Goal: Find contact information: Find contact information

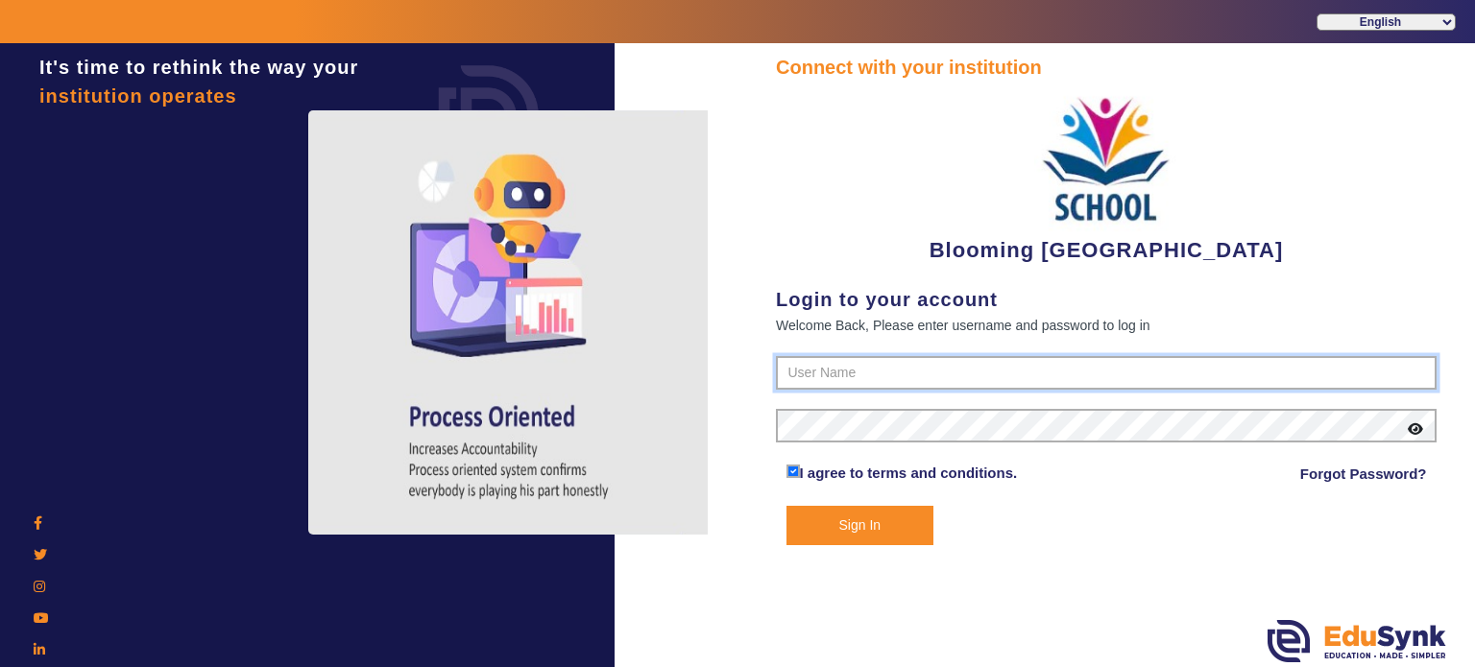
click at [817, 380] on input "text" at bounding box center [1106, 373] width 661 height 35
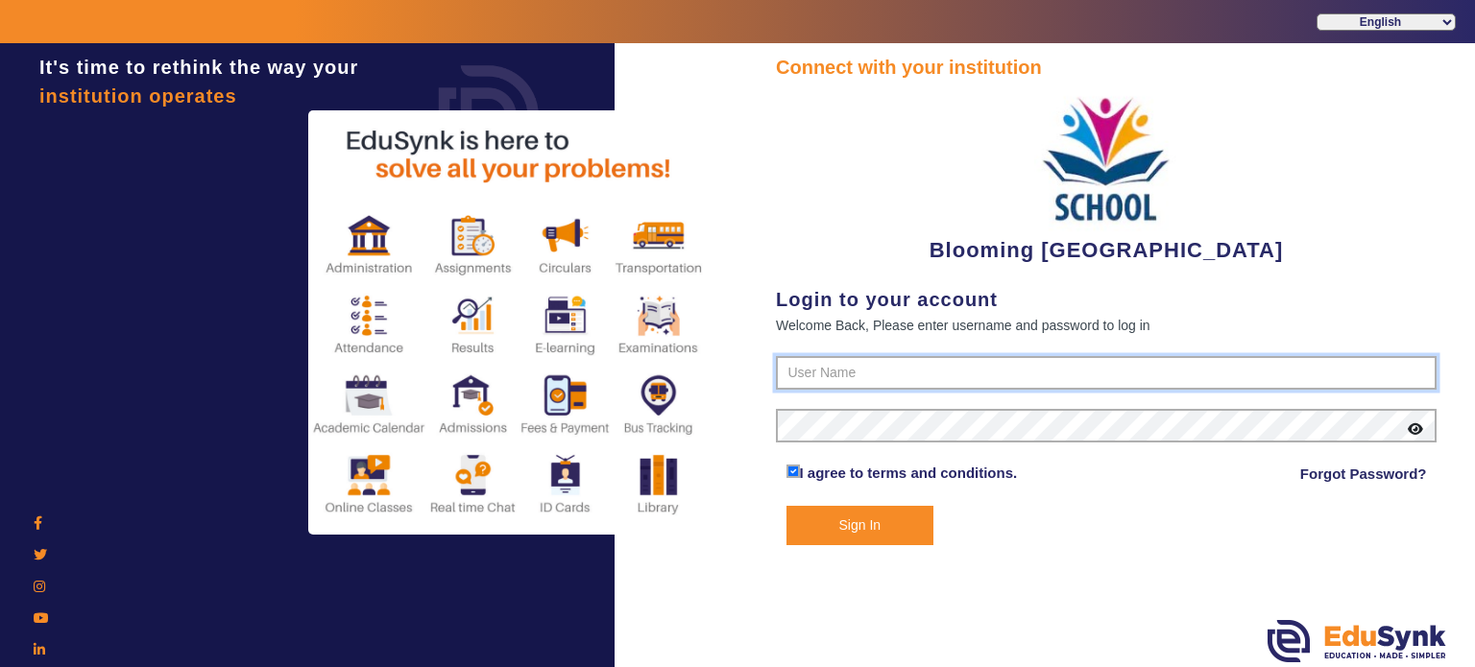
click at [817, 380] on input "text" at bounding box center [1106, 373] width 661 height 35
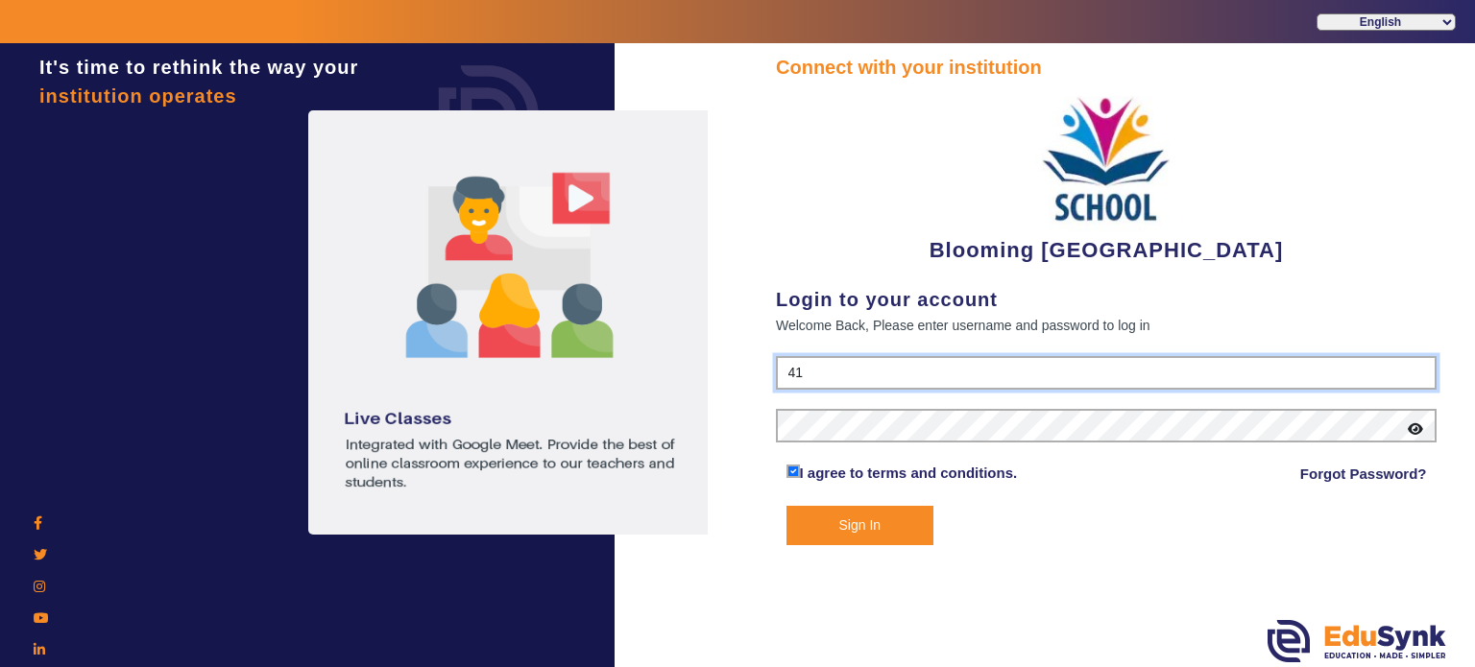
click at [869, 362] on input "41" at bounding box center [1106, 373] width 661 height 35
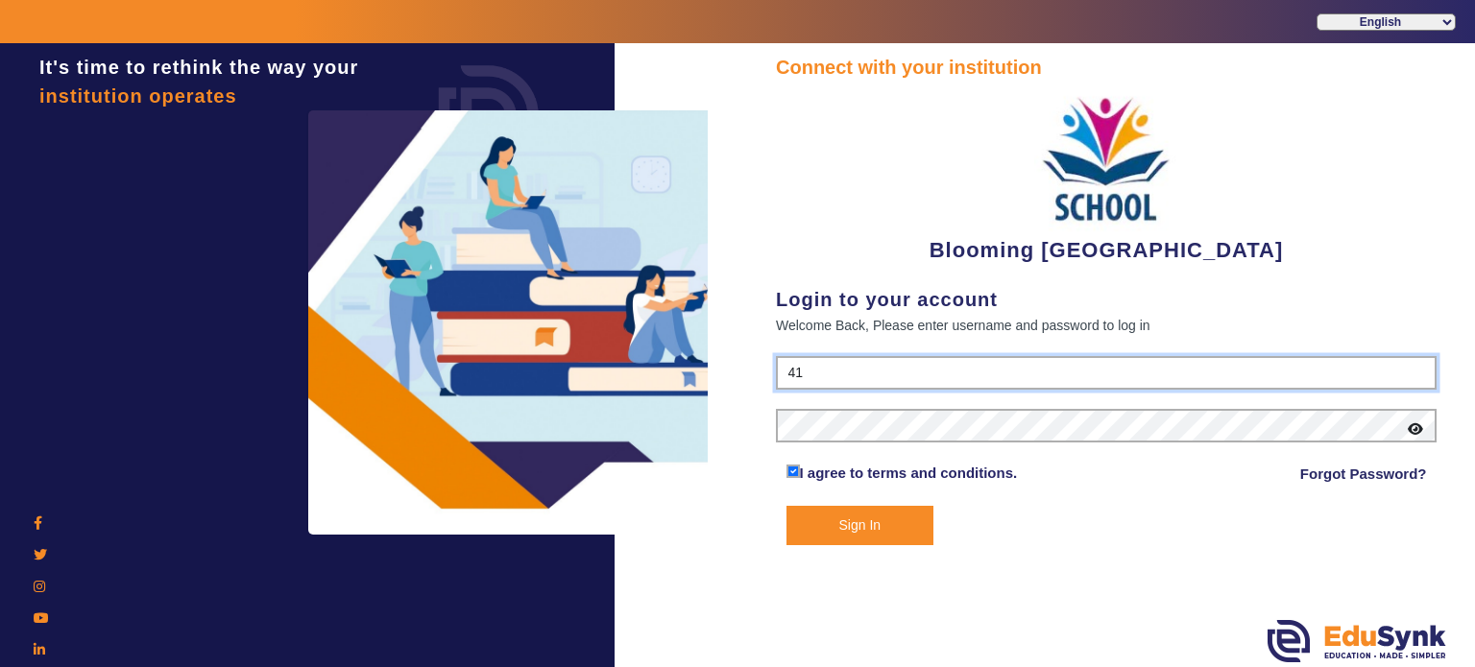
type input "4141419999"
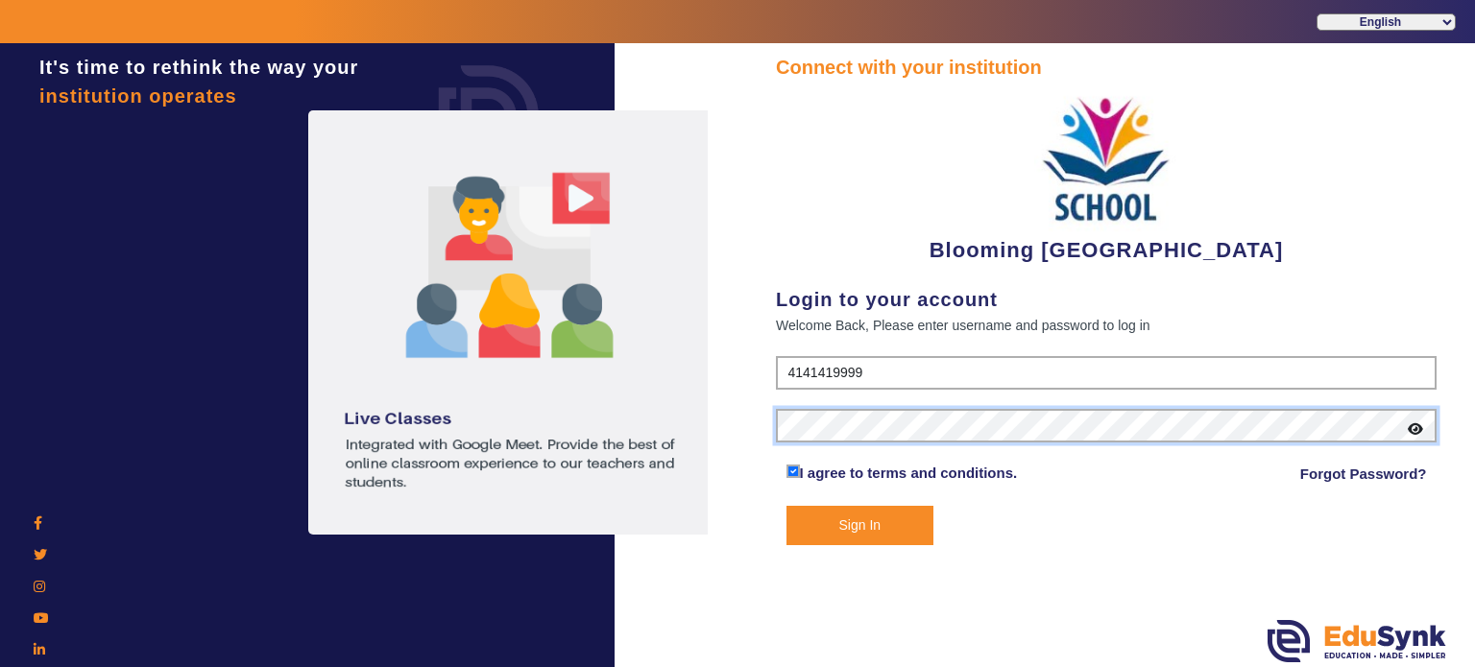
click at [786, 506] on button "Sign In" at bounding box center [860, 525] width 148 height 39
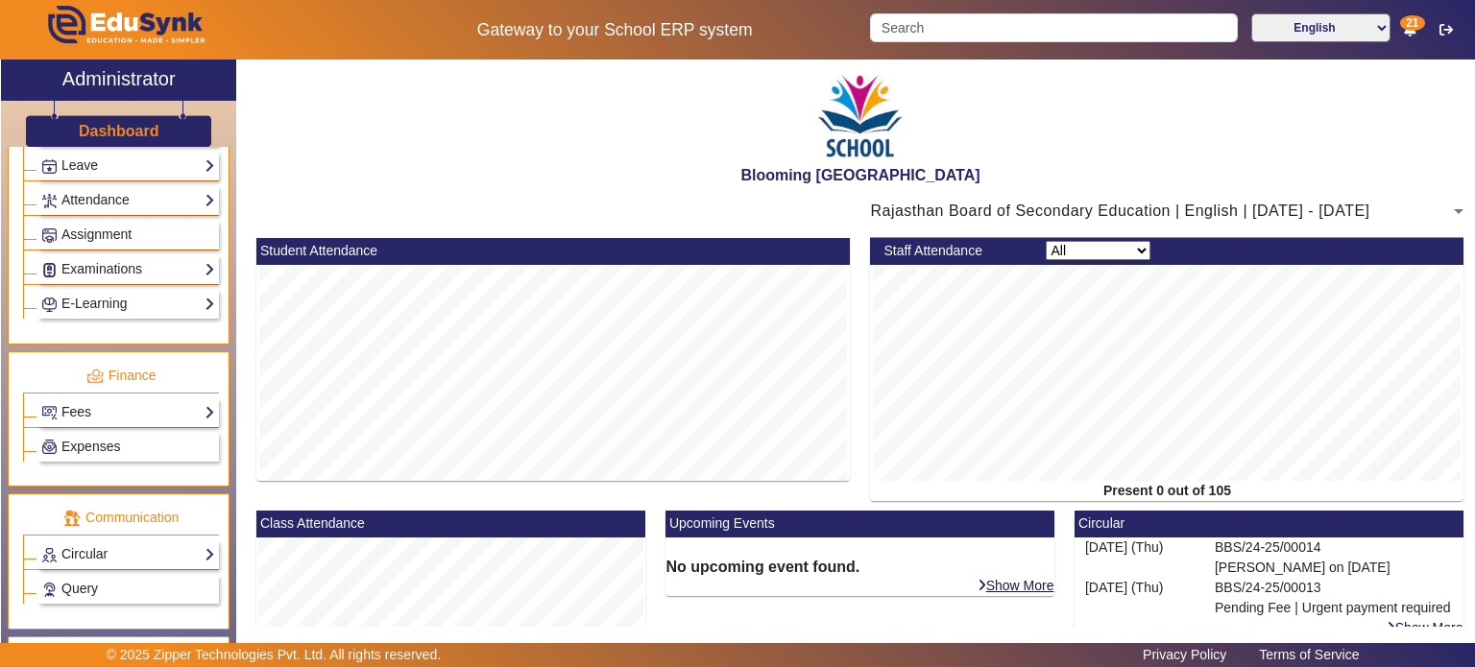
scroll to position [886, 0]
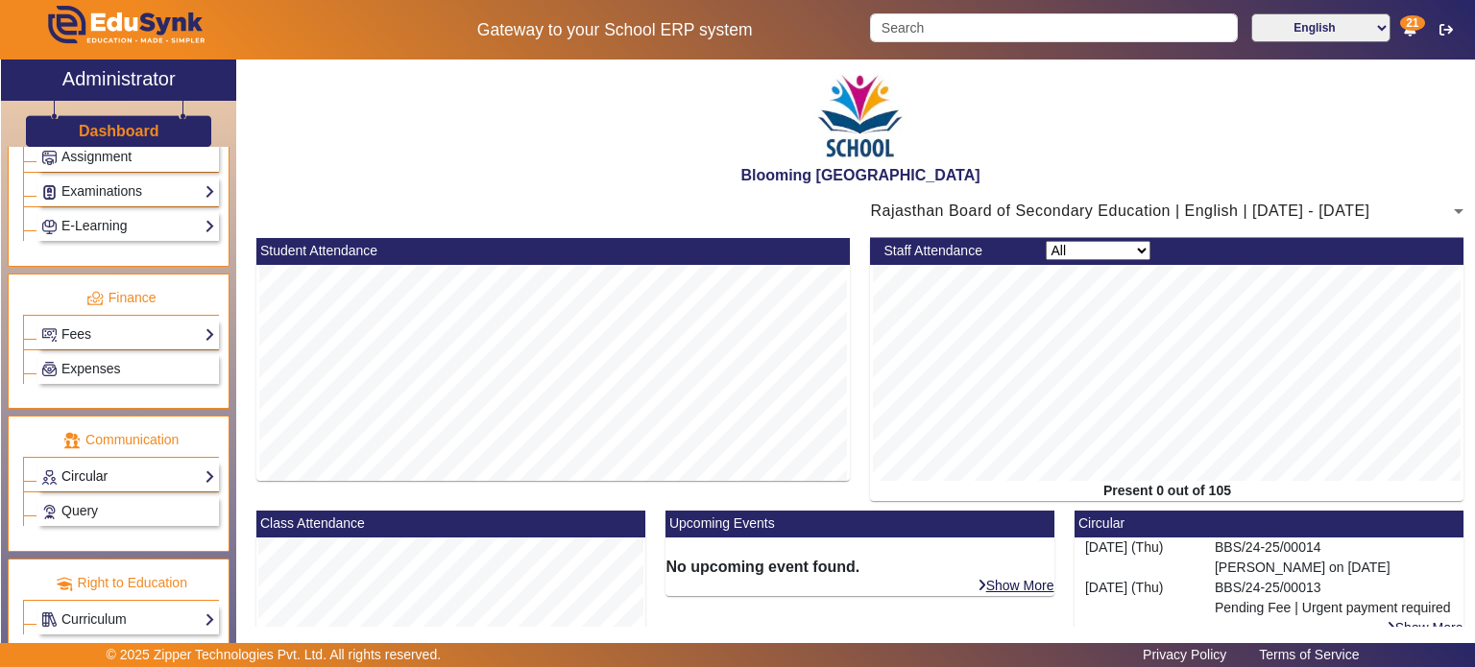
click at [119, 466] on link "Circular" at bounding box center [128, 477] width 174 height 22
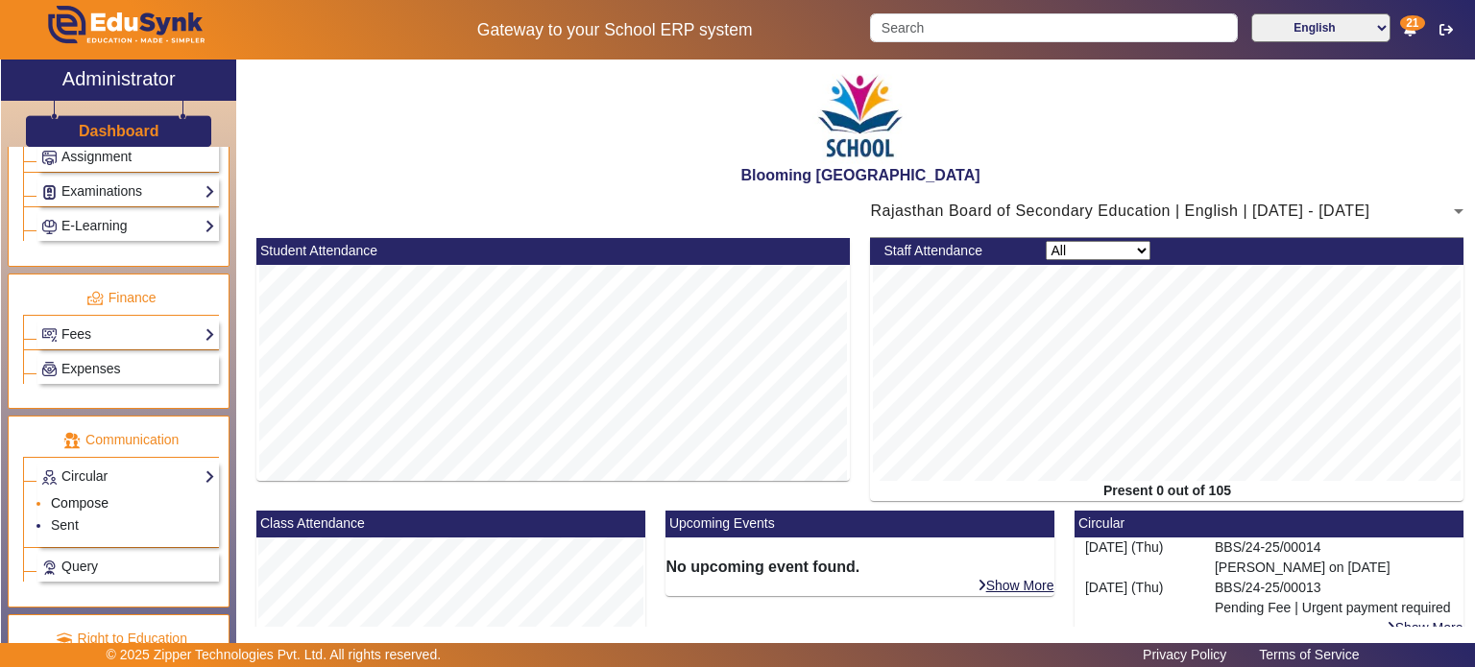
click at [102, 495] on link "Compose" at bounding box center [80, 502] width 58 height 15
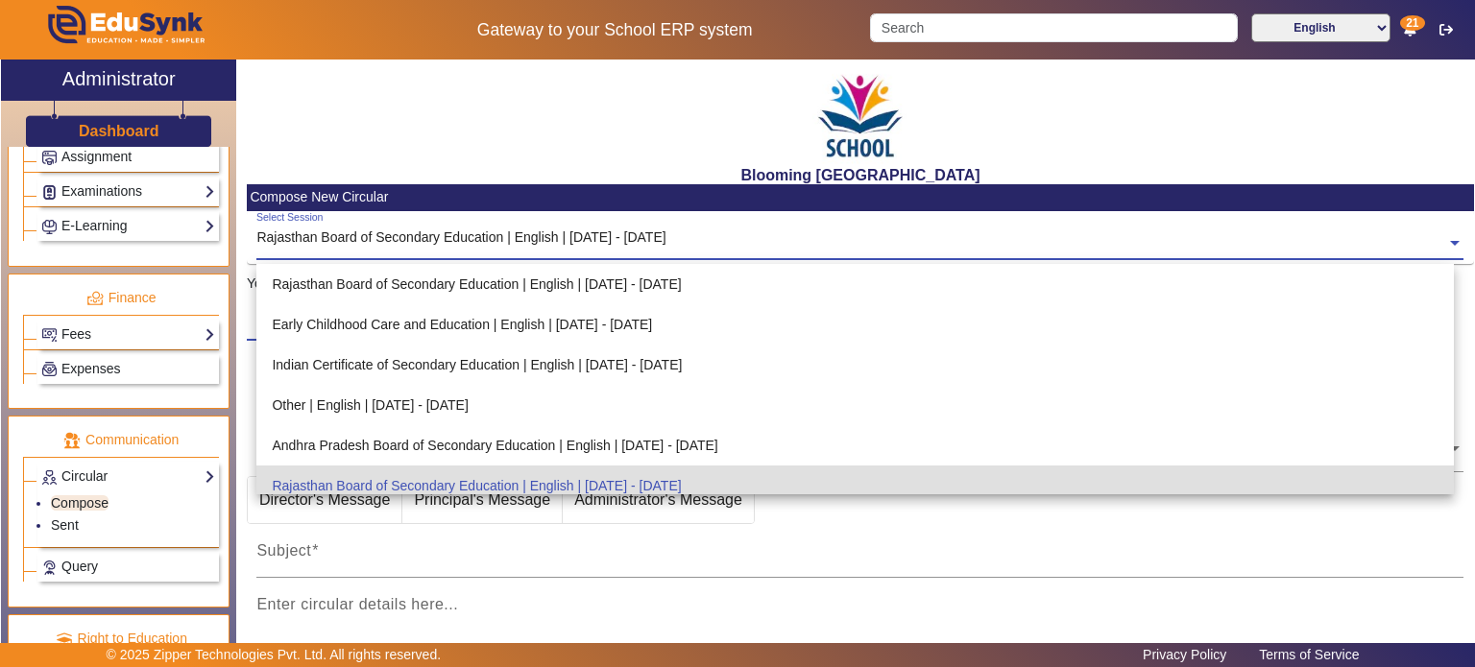
click at [385, 235] on input "text" at bounding box center [859, 244] width 1207 height 20
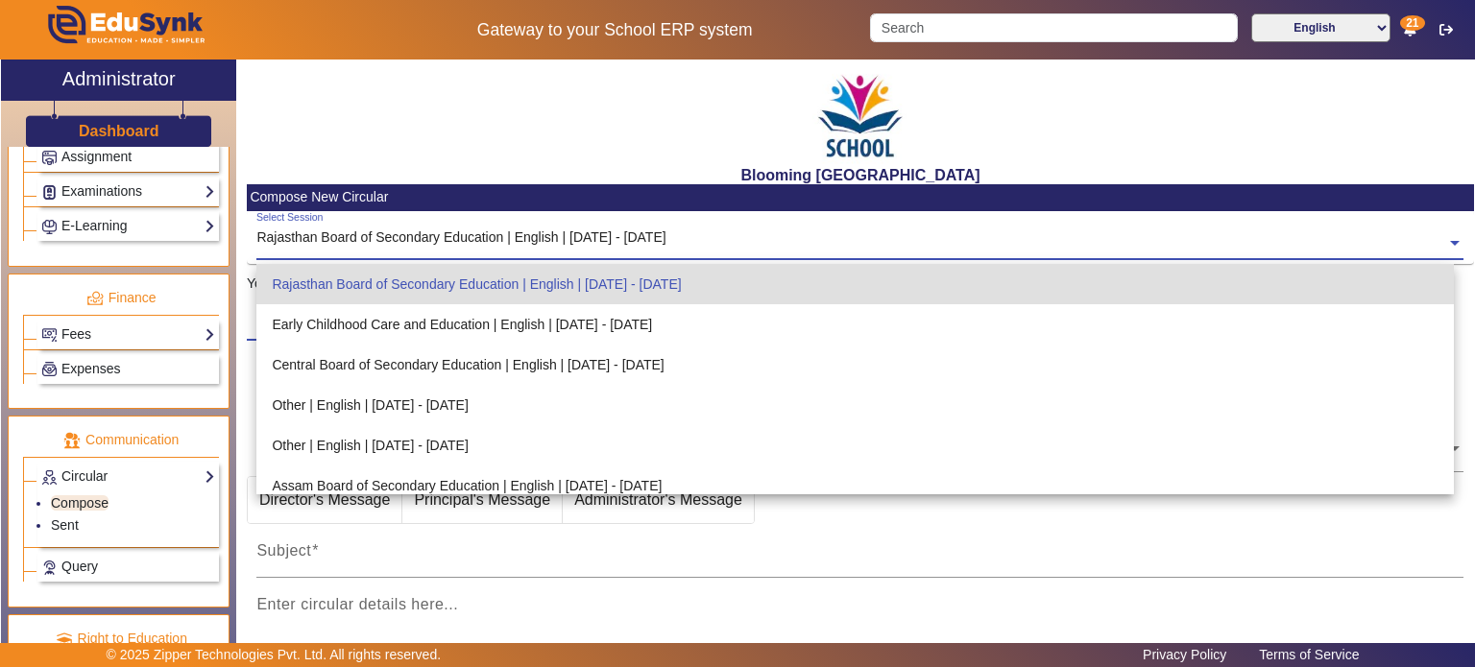
click at [385, 235] on input "text" at bounding box center [859, 244] width 1207 height 20
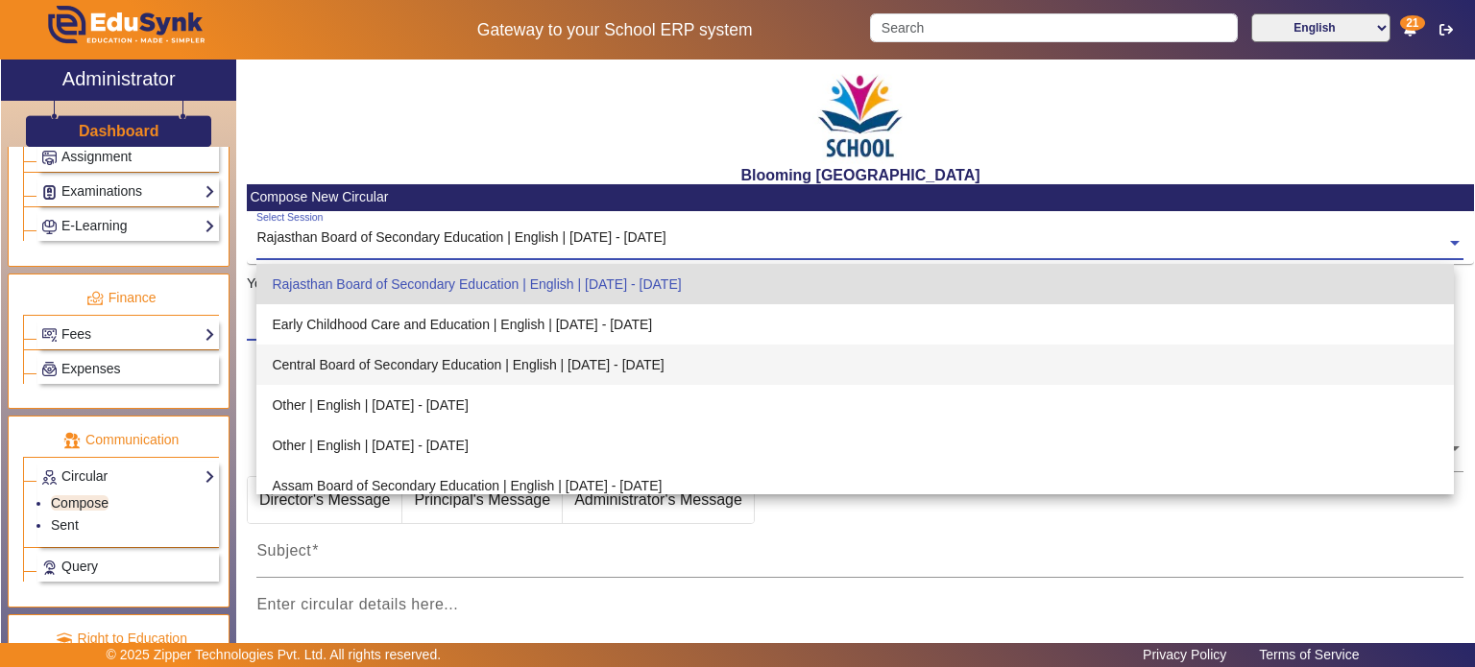
scroll to position [212, 0]
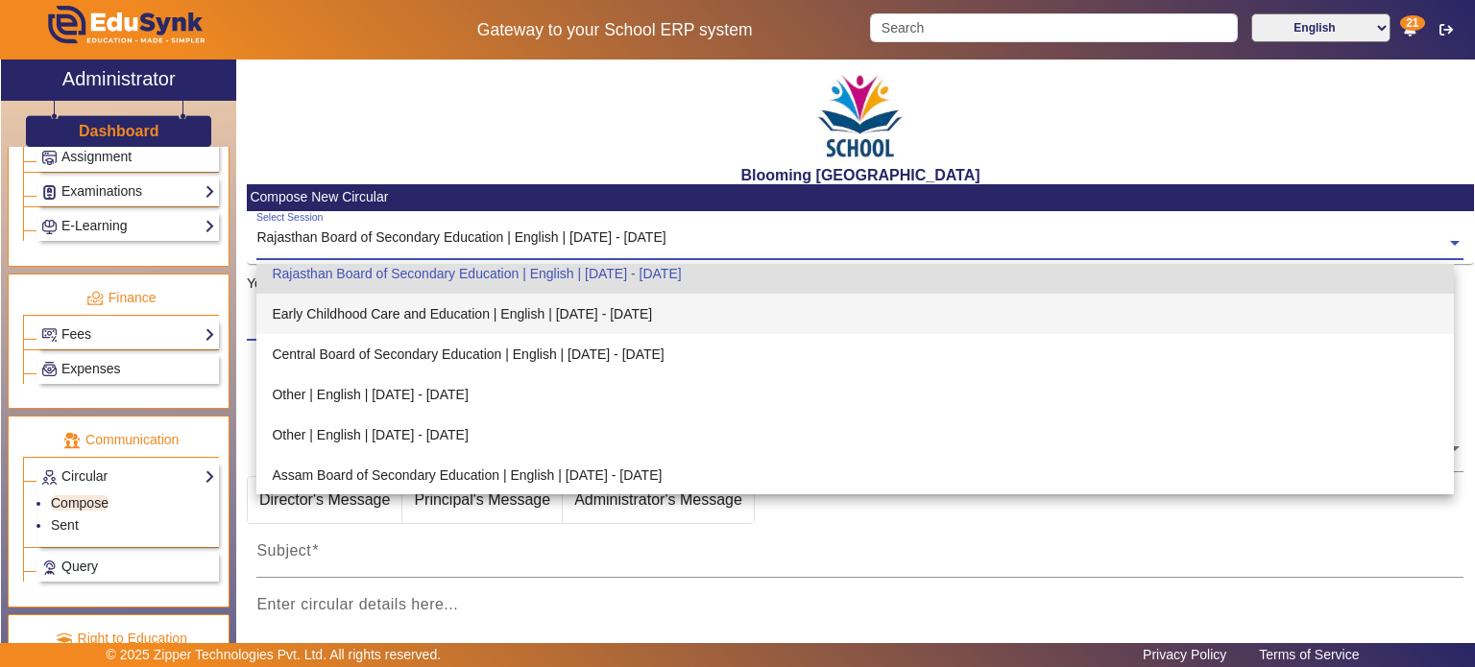
click at [431, 318] on div "Early Childhood Care and Education | English | [DATE] - [DATE]" at bounding box center [854, 314] width 1197 height 40
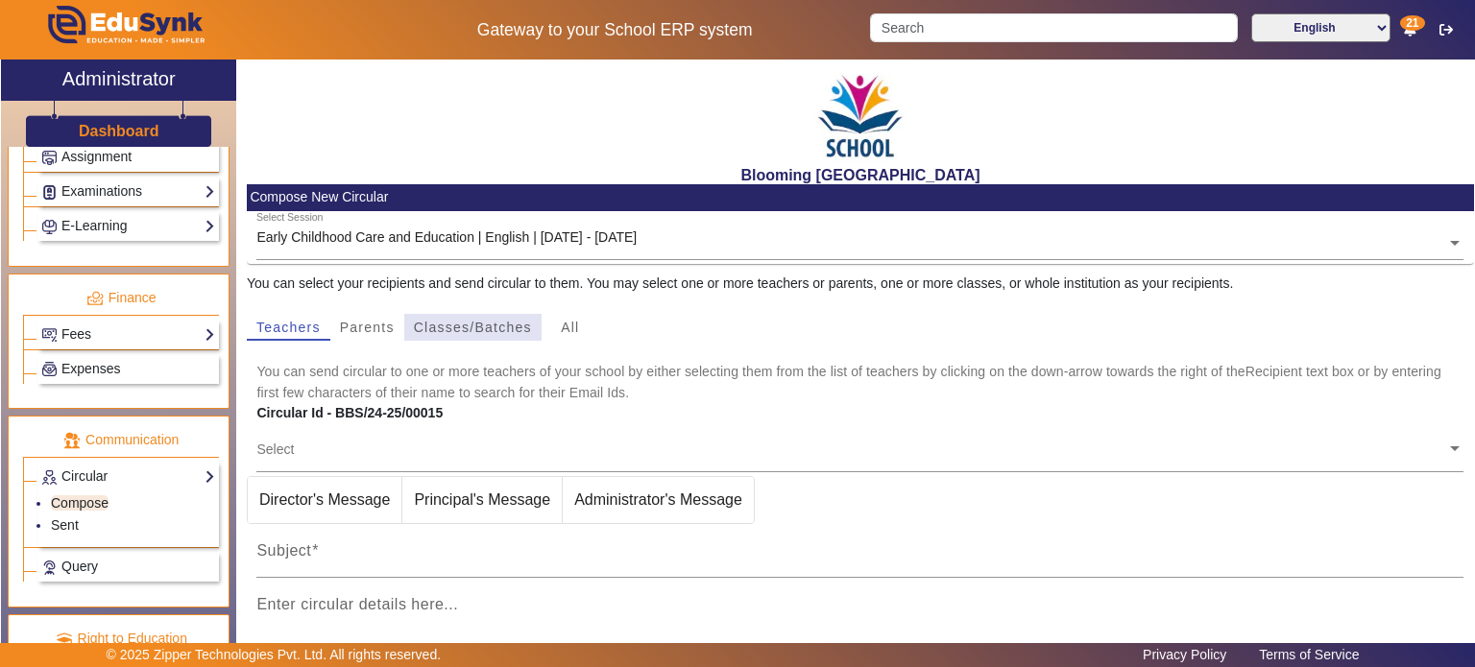
click at [432, 326] on span "Classes/Batches" at bounding box center [473, 327] width 118 height 13
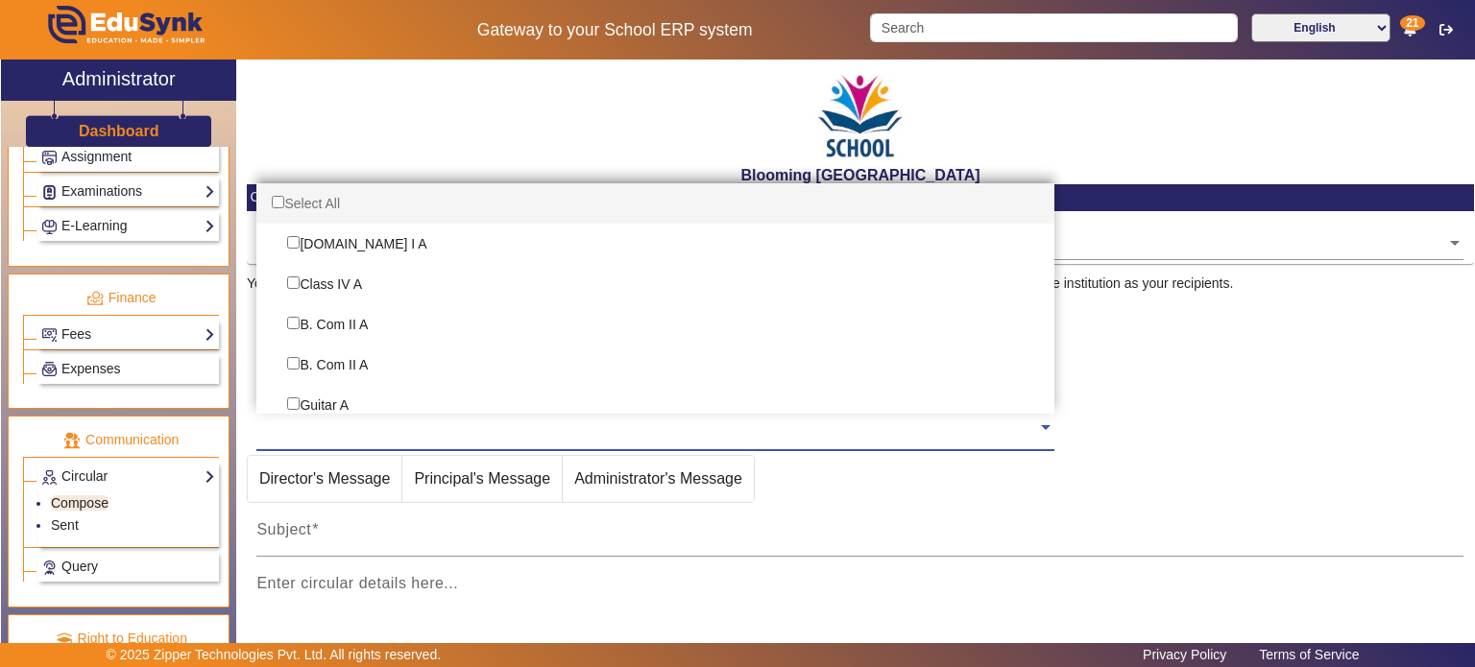
click at [438, 422] on input "text" at bounding box center [646, 428] width 781 height 18
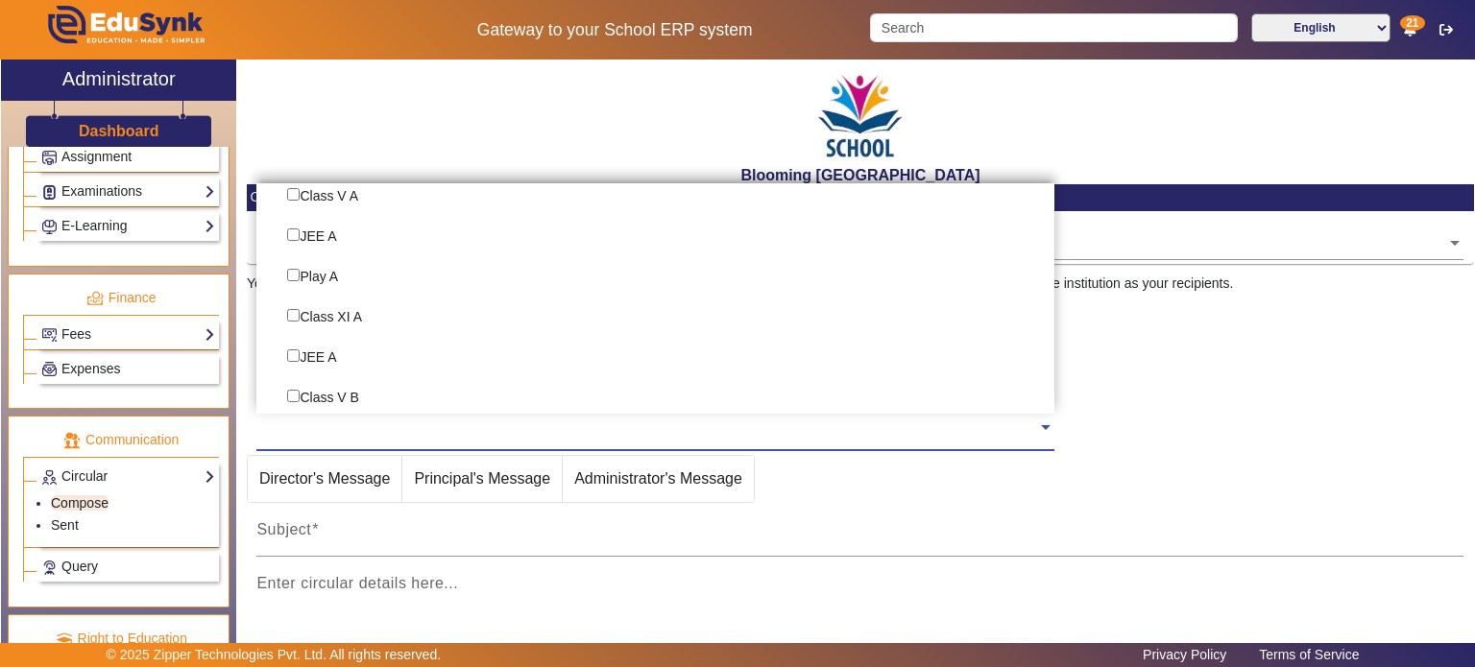
scroll to position [2207, 0]
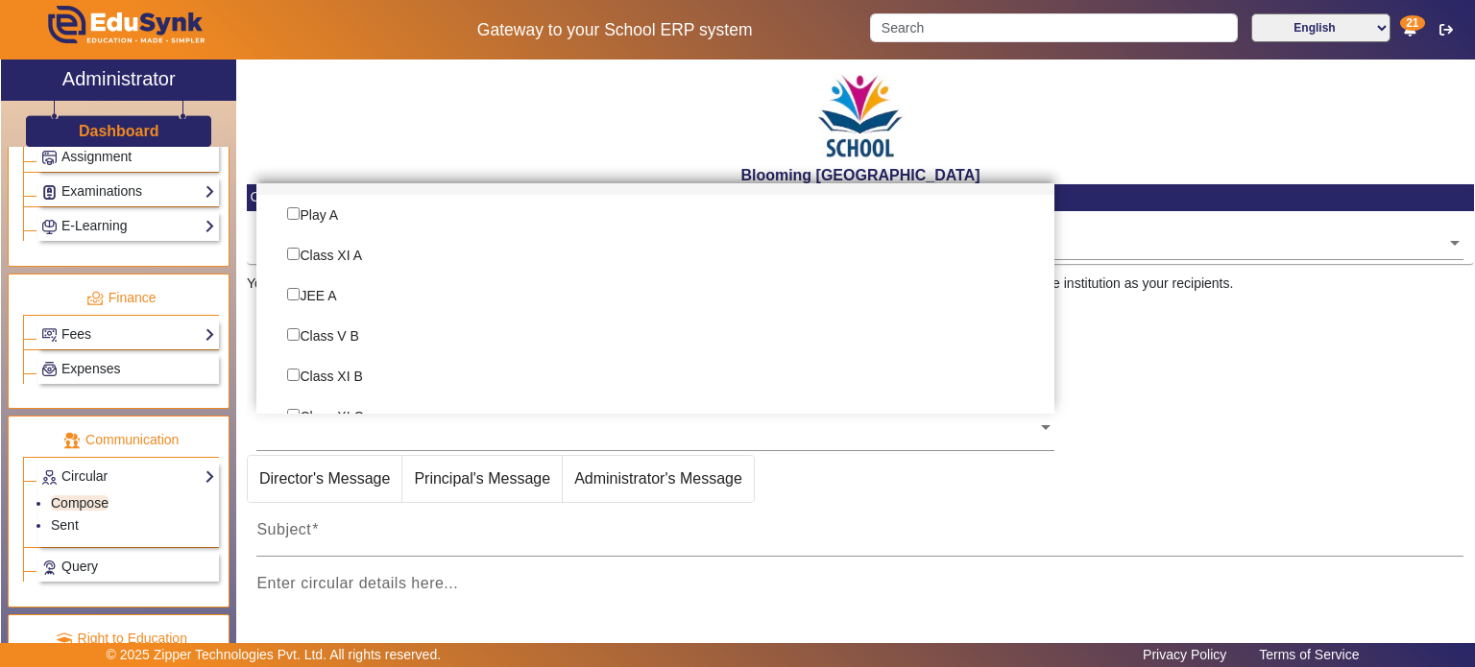
click at [471, 144] on div "Blooming [GEOGRAPHIC_DATA]" at bounding box center [860, 122] width 1227 height 125
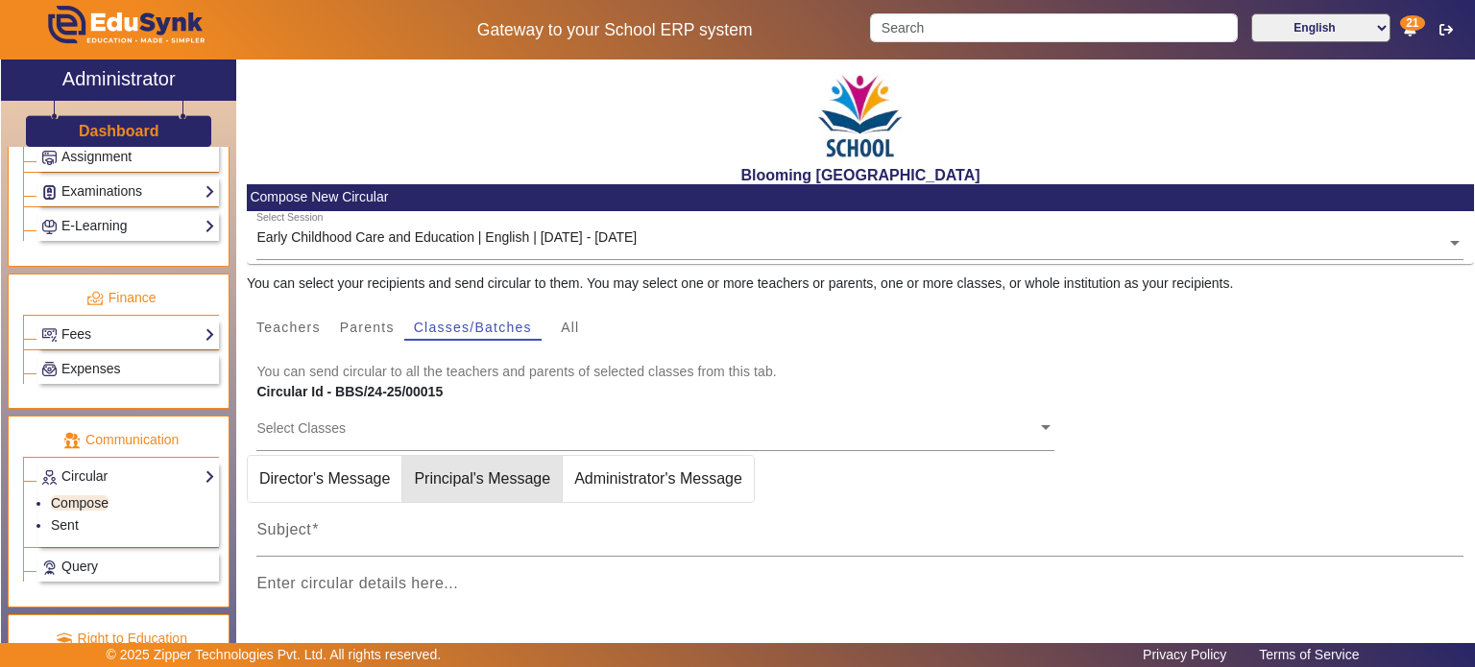
click at [531, 493] on span "Principal's Message" at bounding box center [481, 479] width 159 height 46
click at [634, 471] on span "Administrator's Message" at bounding box center [687, 479] width 191 height 46
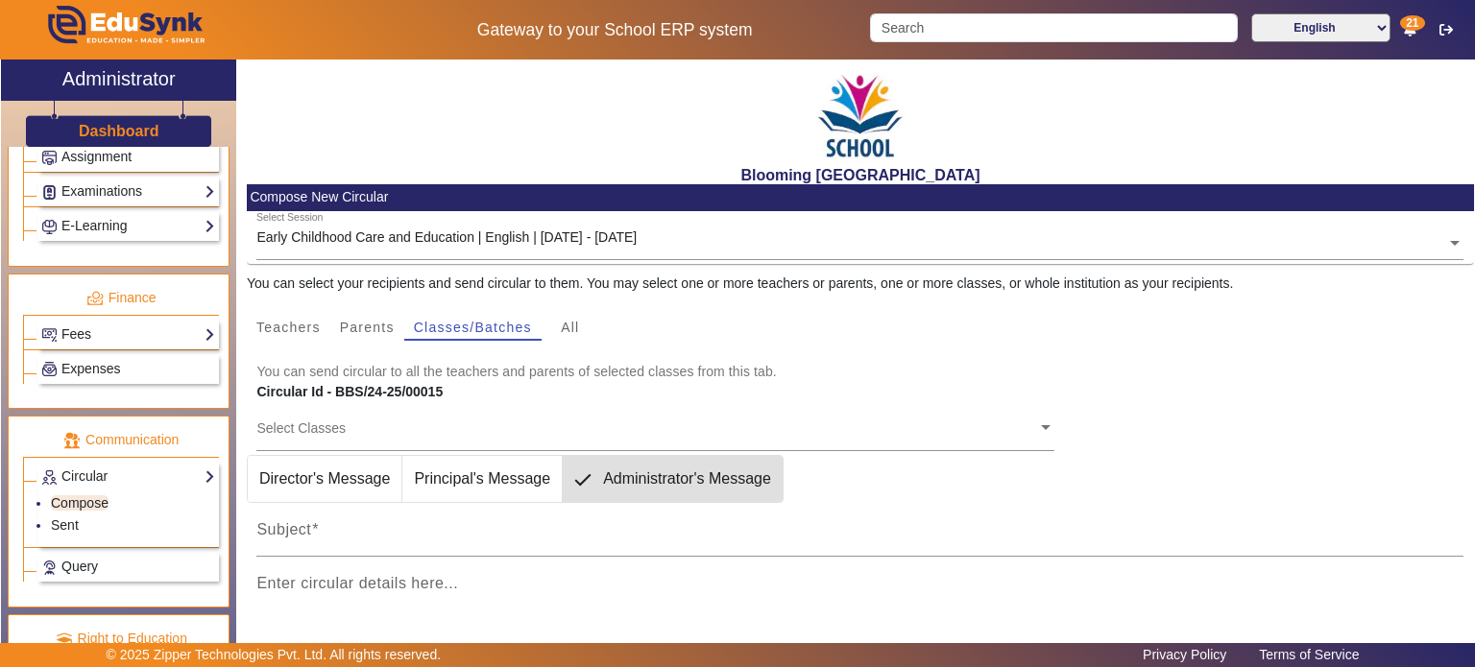
scroll to position [245, 0]
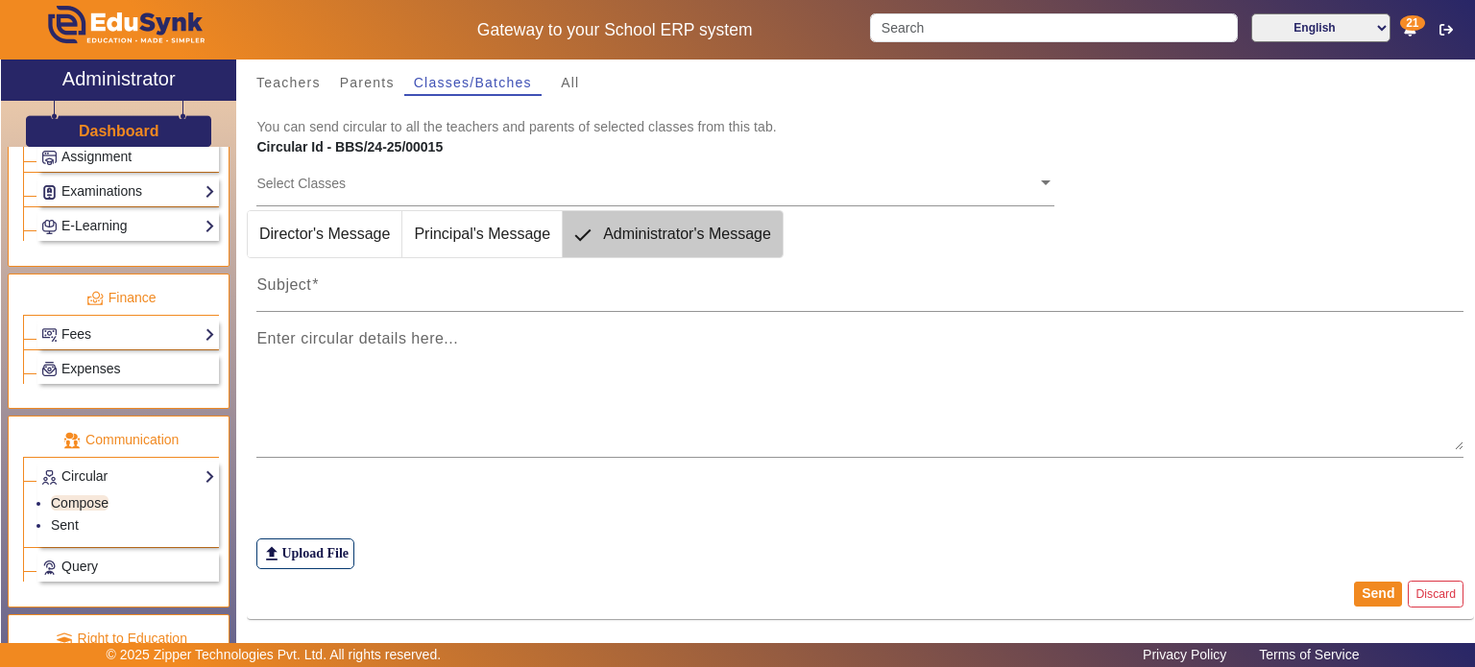
click at [613, 223] on span "Administrator's Message" at bounding box center [687, 234] width 191 height 46
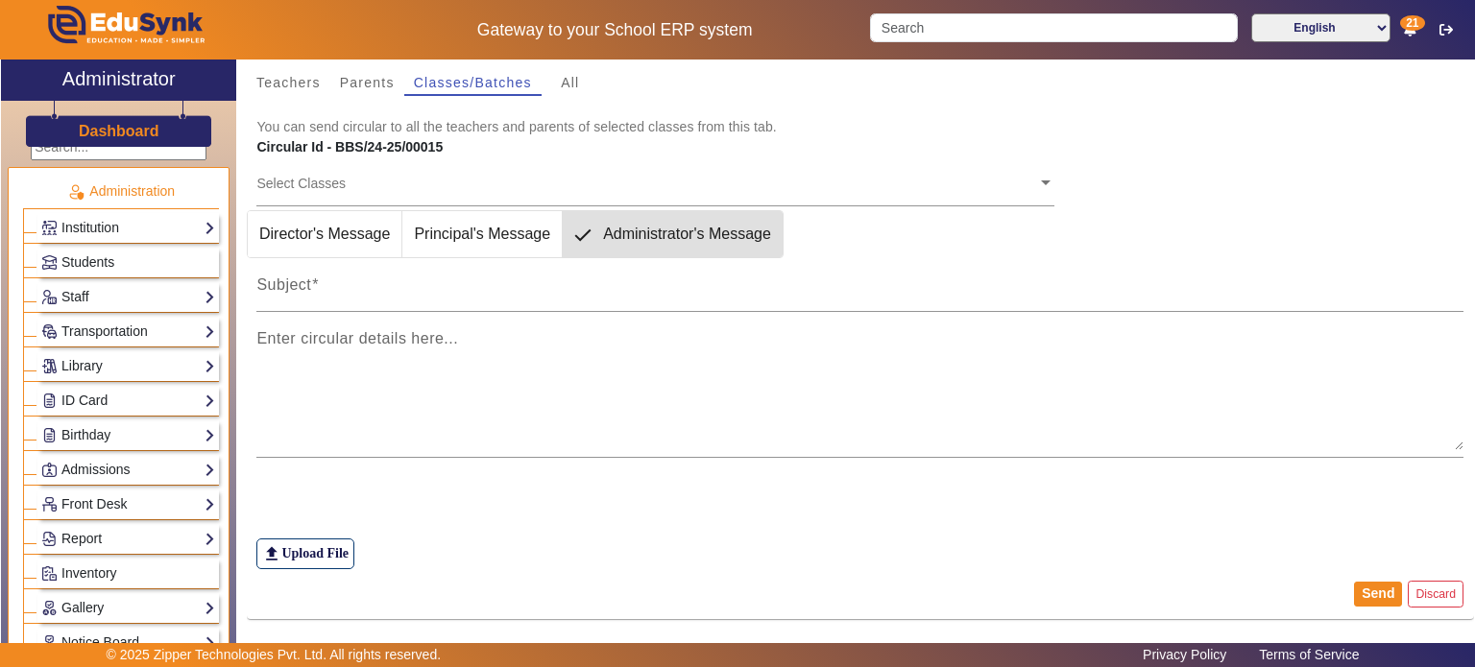
scroll to position [0, 0]
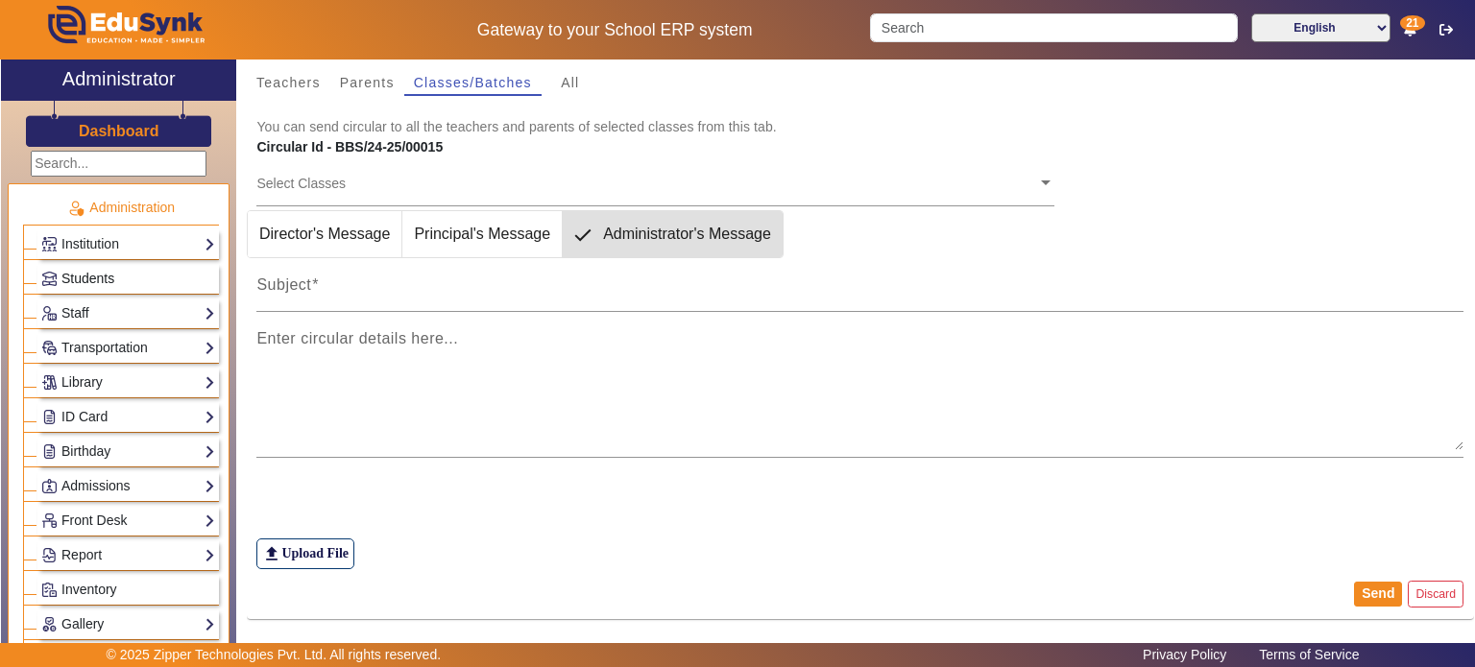
click at [109, 279] on span "Students" at bounding box center [87, 278] width 53 height 15
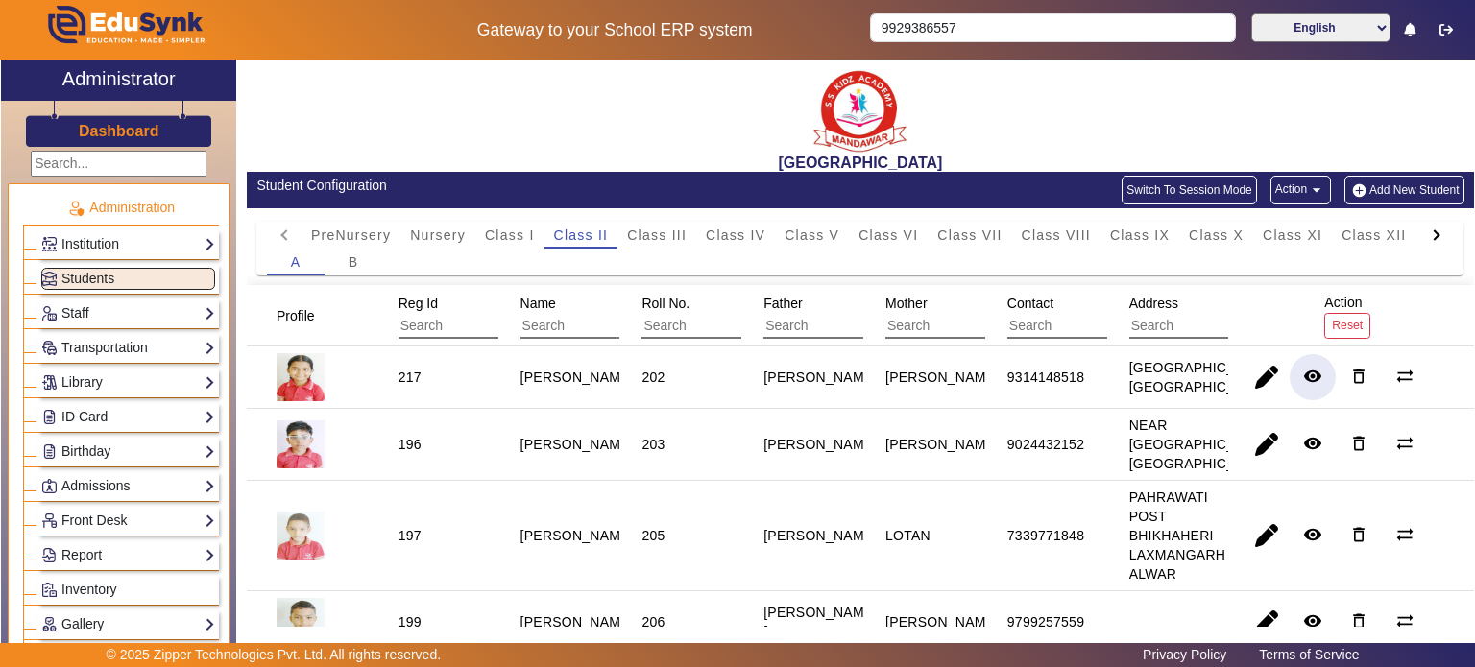
scroll to position [95, 0]
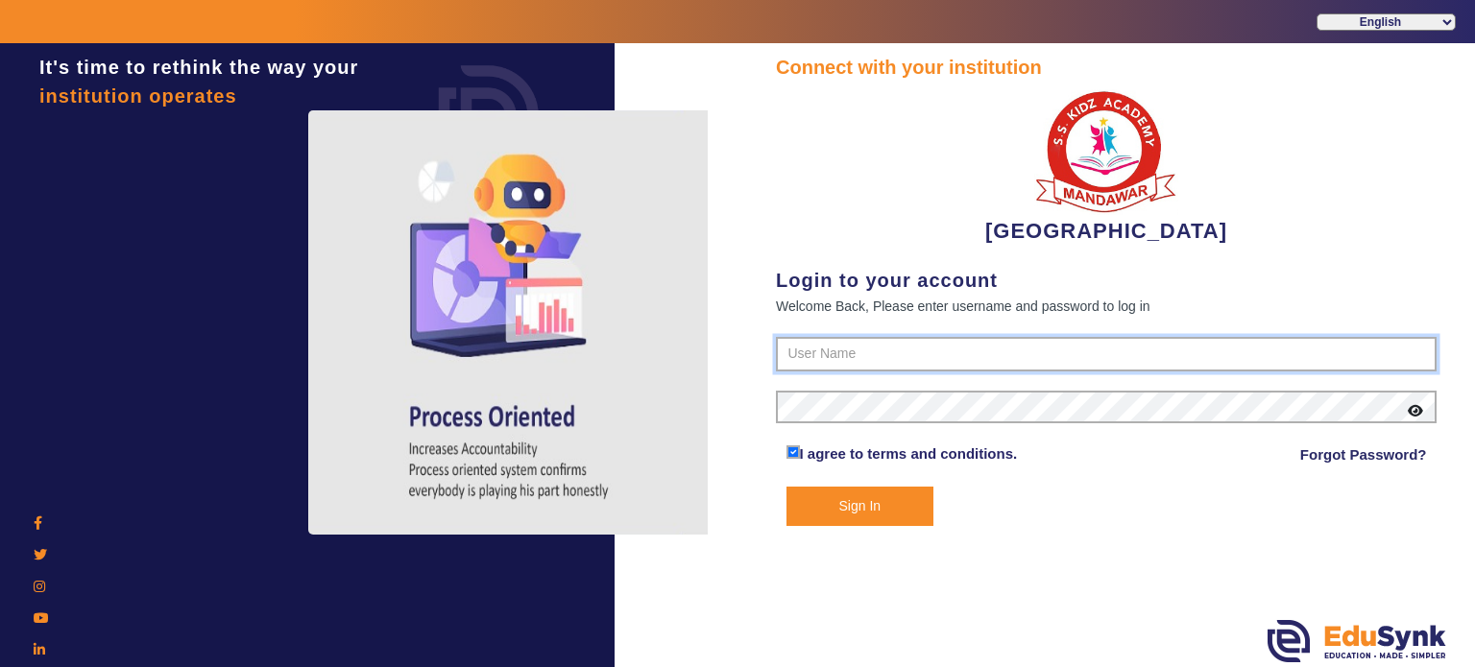
click at [904, 349] on input "text" at bounding box center [1106, 354] width 661 height 35
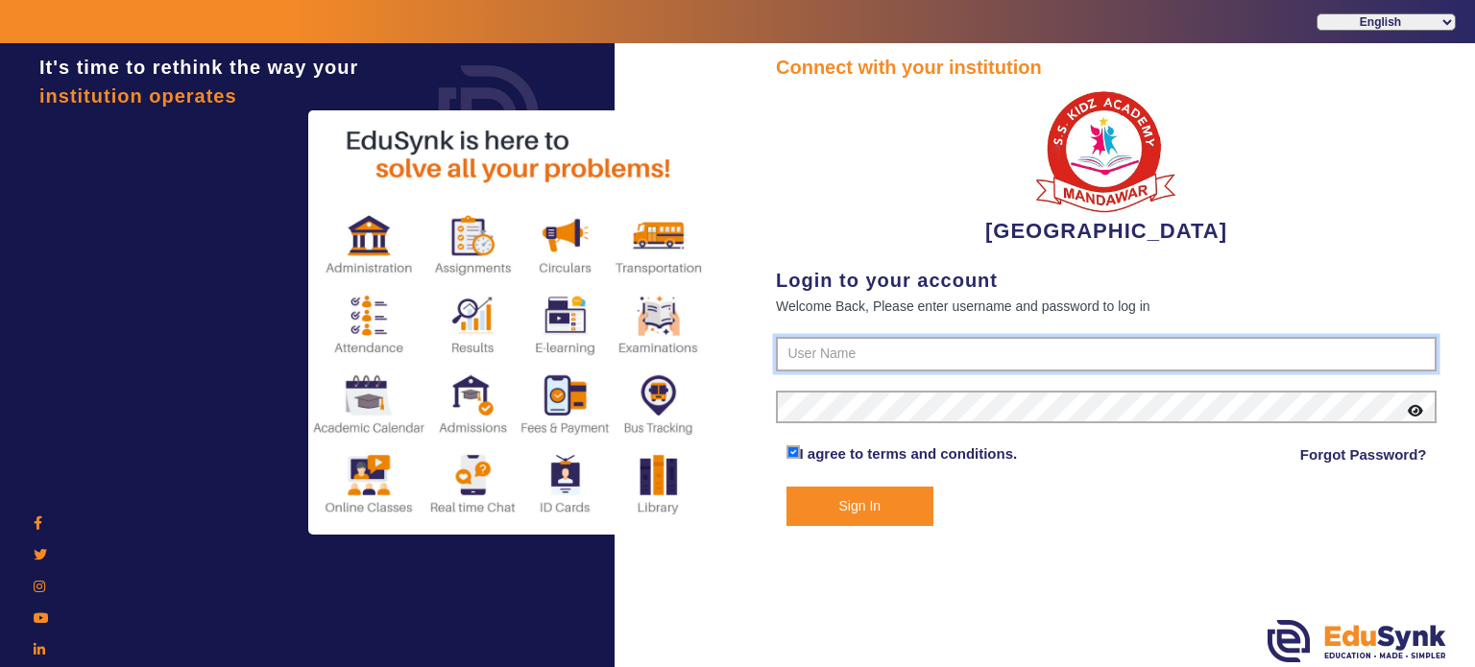
type input "9928895959"
click at [786, 487] on button "Sign In" at bounding box center [860, 506] width 148 height 39
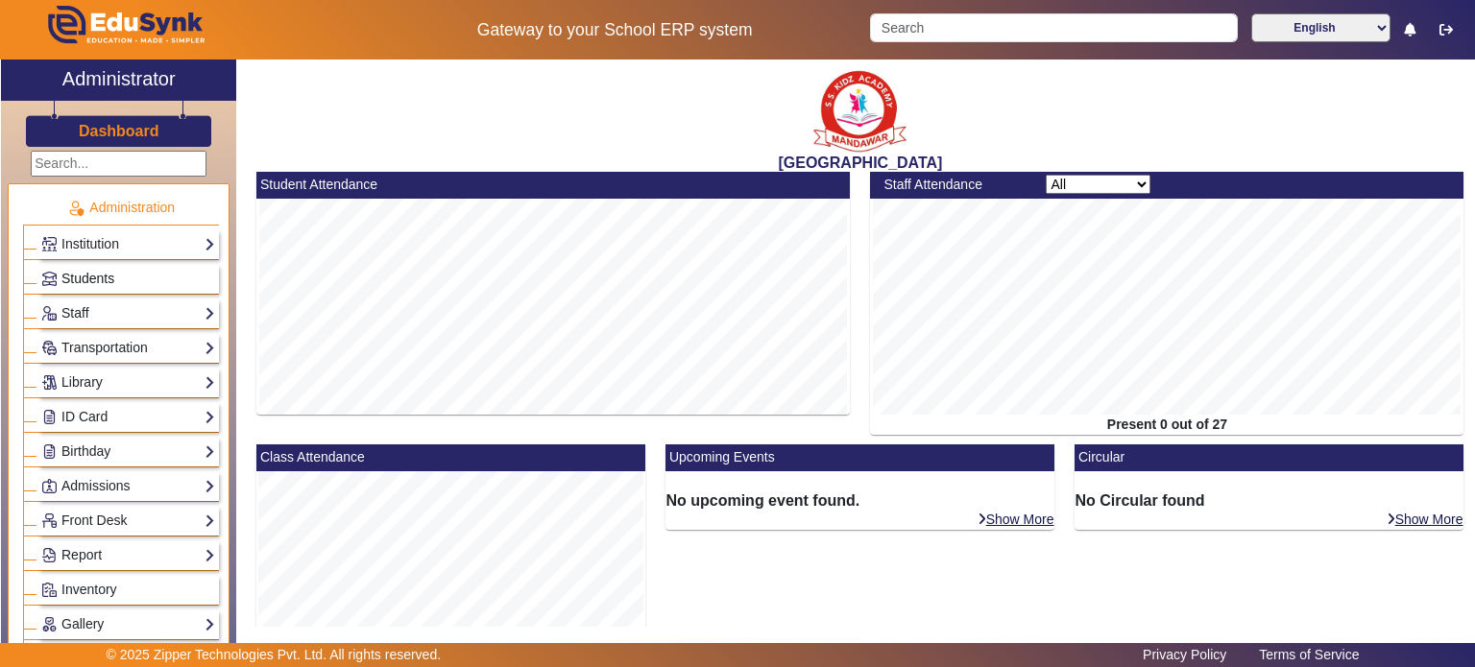
click at [130, 277] on link "Students" at bounding box center [128, 279] width 174 height 22
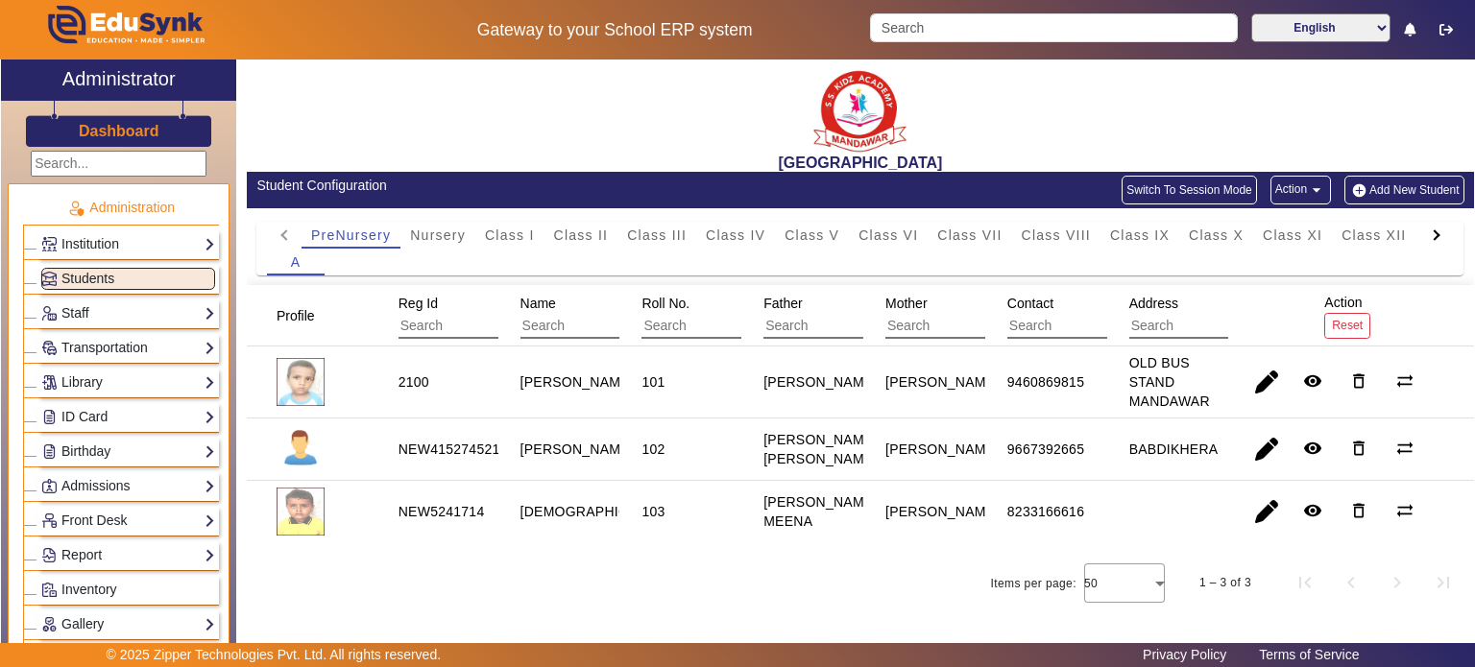
click at [1194, 183] on button "Switch To Session Mode" at bounding box center [1189, 190] width 135 height 29
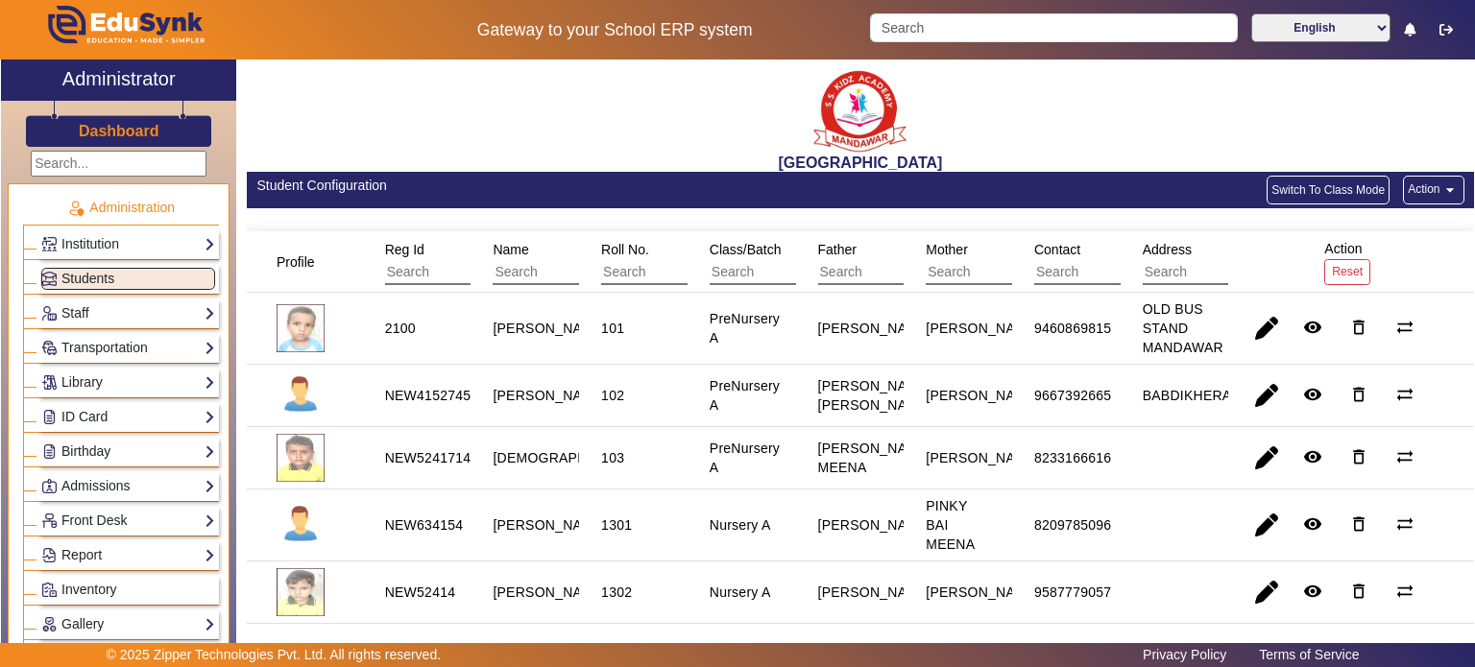
click at [1410, 188] on button "Action arrow_drop_down" at bounding box center [1433, 190] width 60 height 29
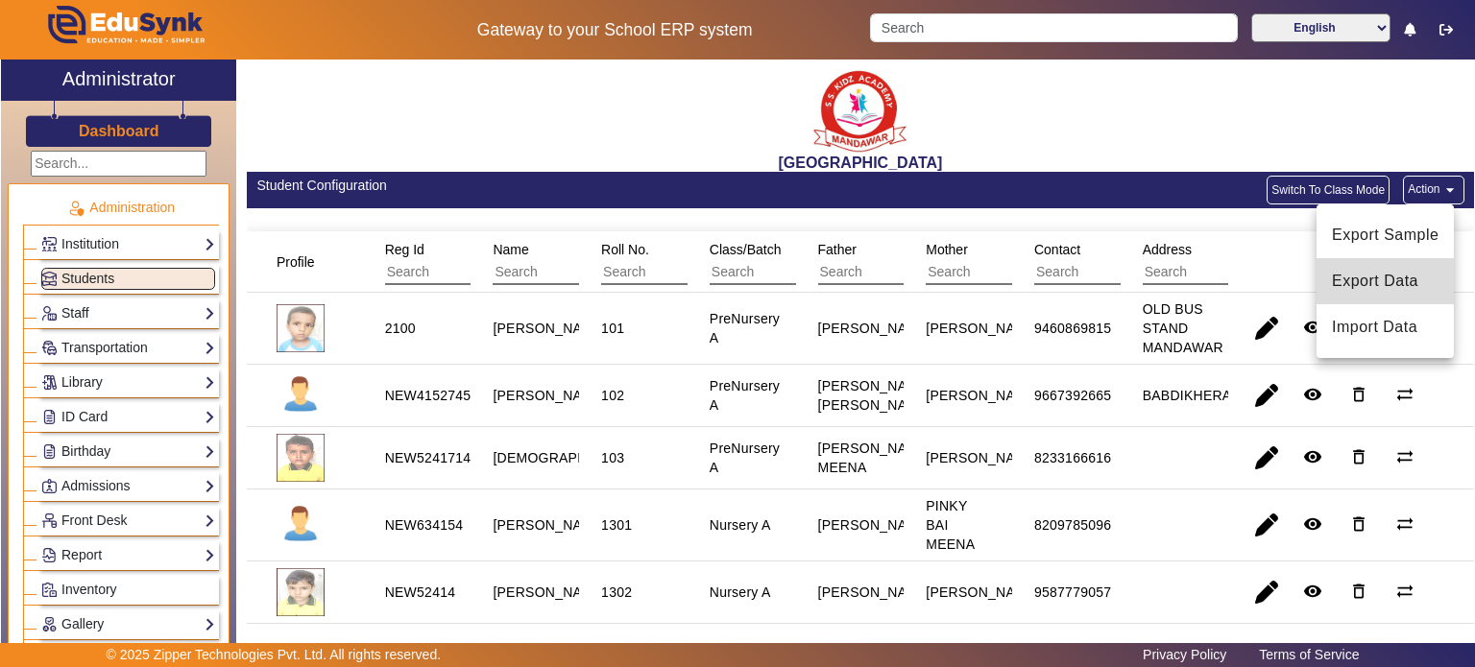
click at [1373, 272] on span "Export Data" at bounding box center [1385, 281] width 107 height 23
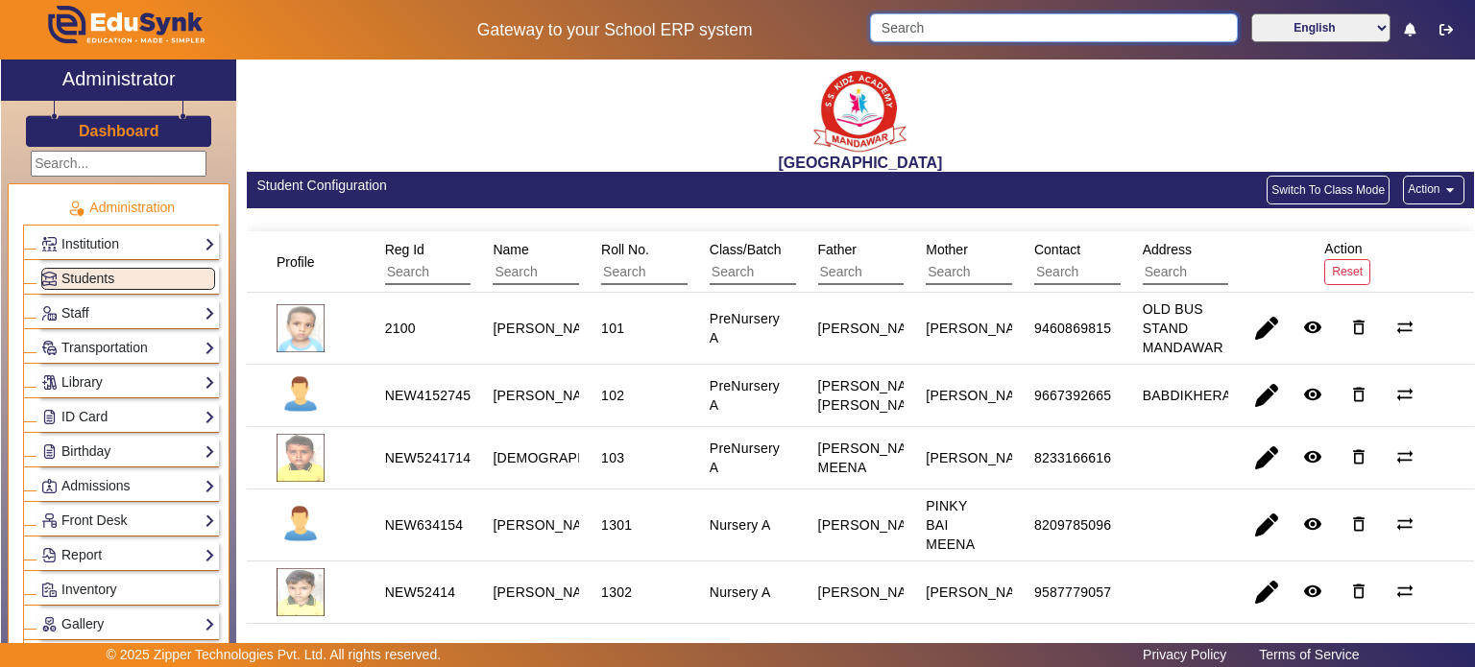
click at [1064, 38] on input "Search" at bounding box center [1053, 27] width 367 height 29
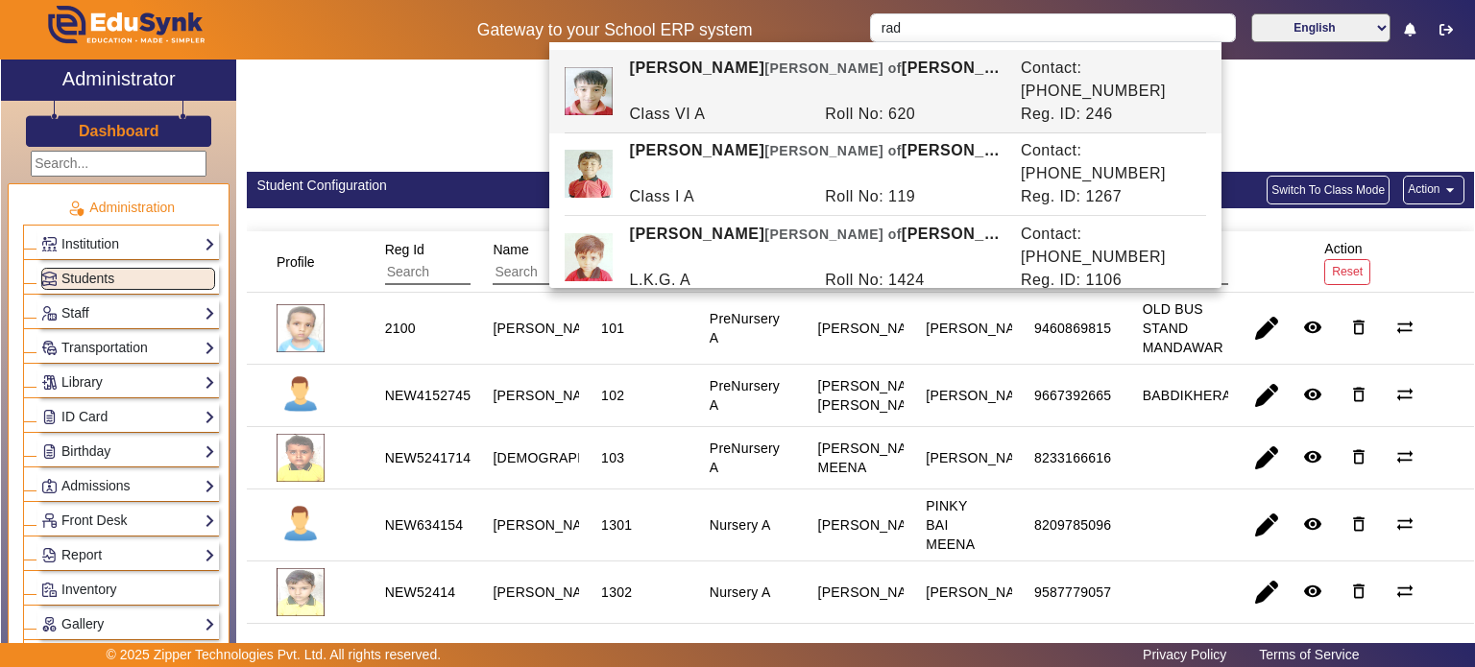
click at [1116, 305] on div "Contact: 9929386557" at bounding box center [1108, 328] width 196 height 46
type input "RADHIKA MEENA"
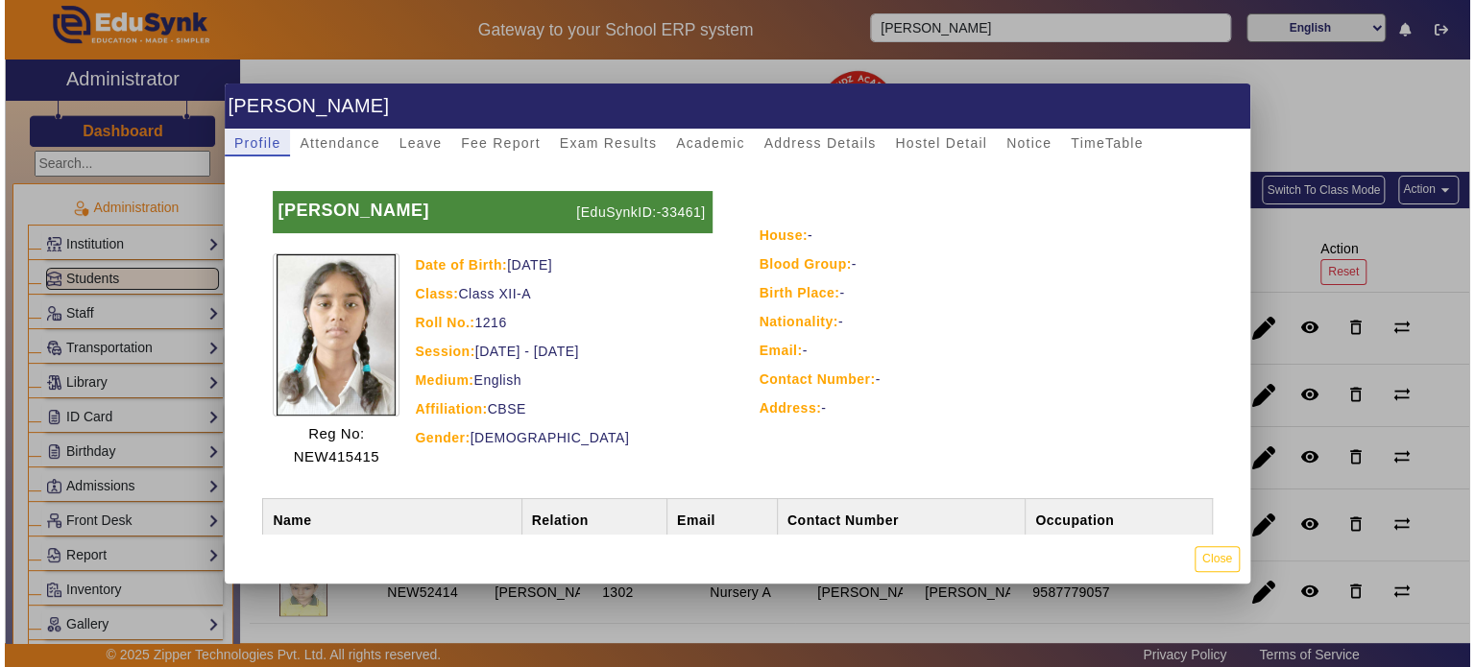
scroll to position [127, 0]
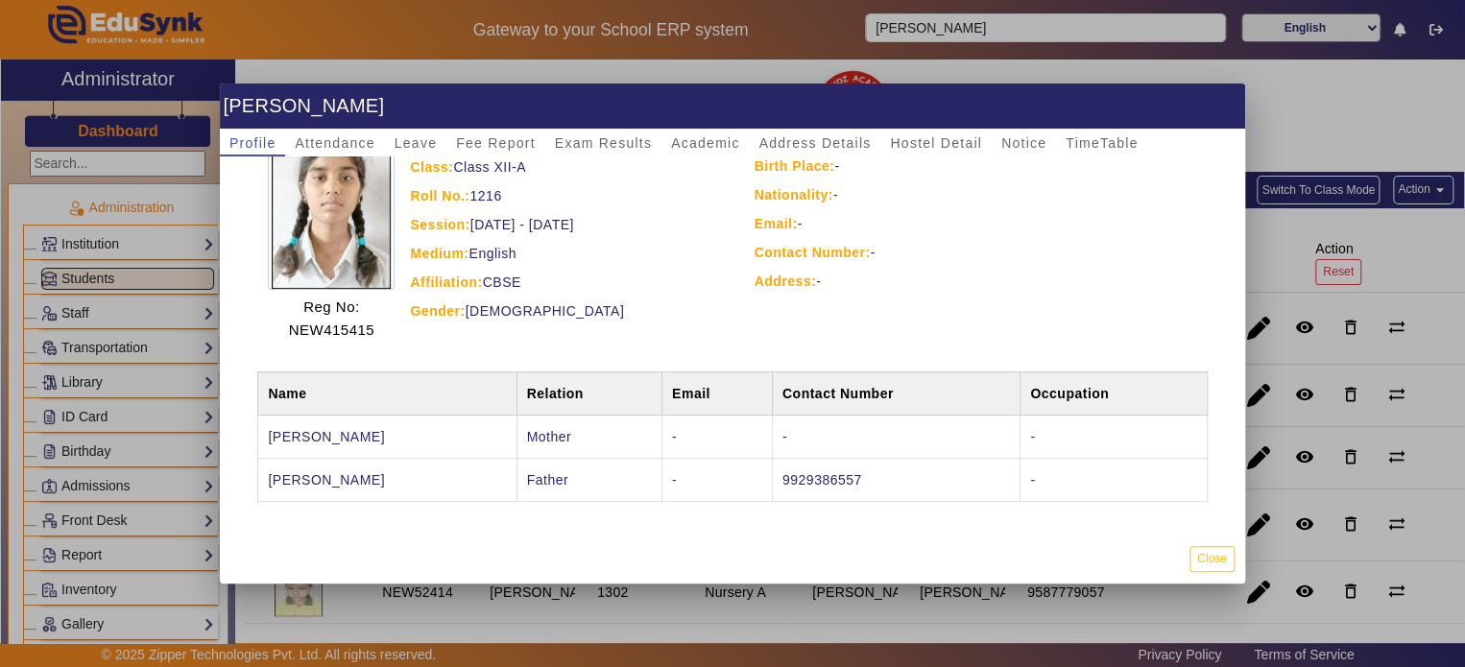
click at [823, 477] on td "9929386557" at bounding box center [896, 479] width 248 height 43
copy td "9929386557"
click at [1229, 561] on button "Close" at bounding box center [1212, 559] width 45 height 26
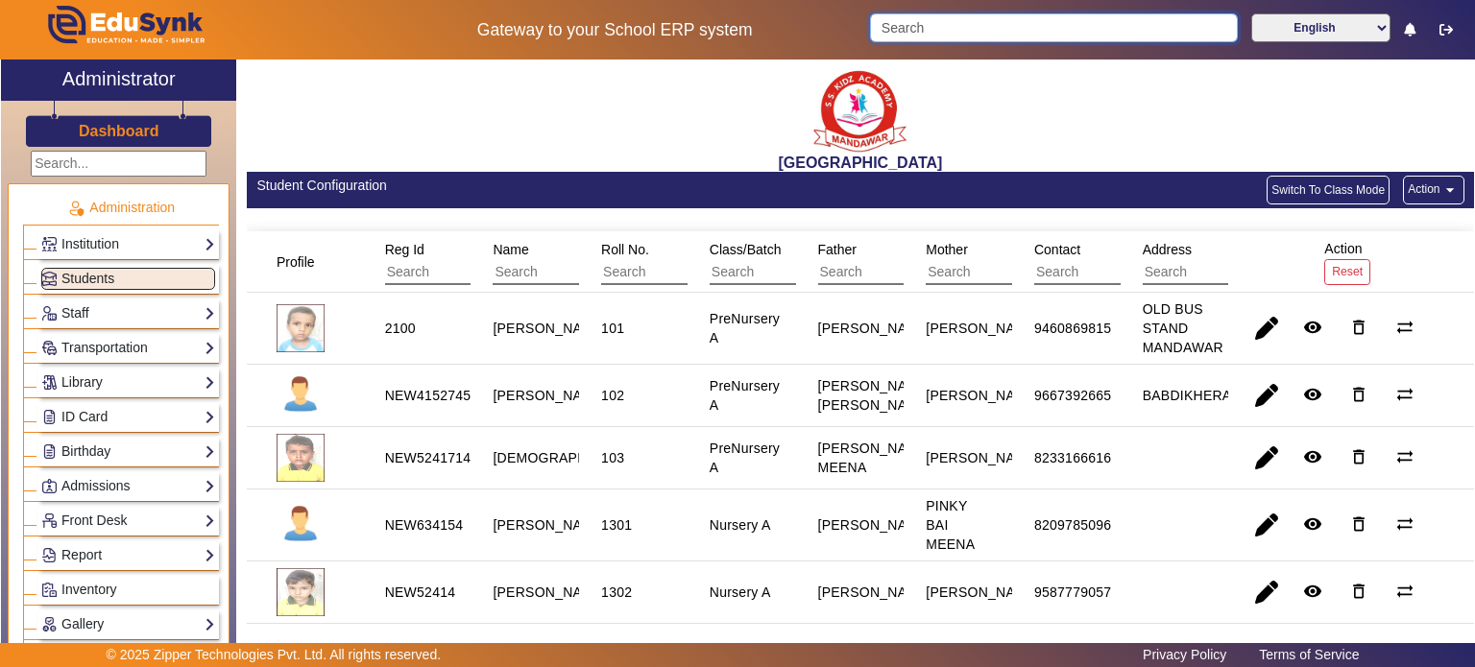
paste input "9929386557"
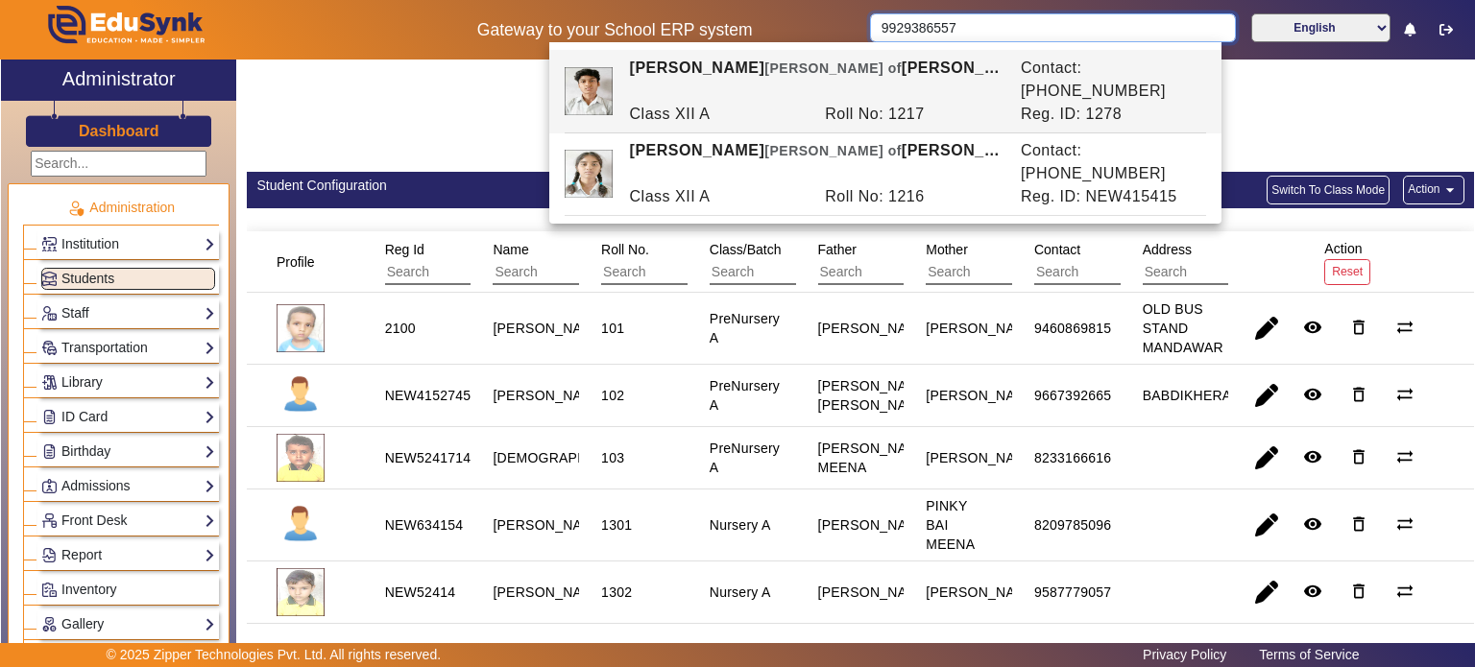
type input "9929386557"
click at [146, 161] on input "text" at bounding box center [119, 164] width 176 height 26
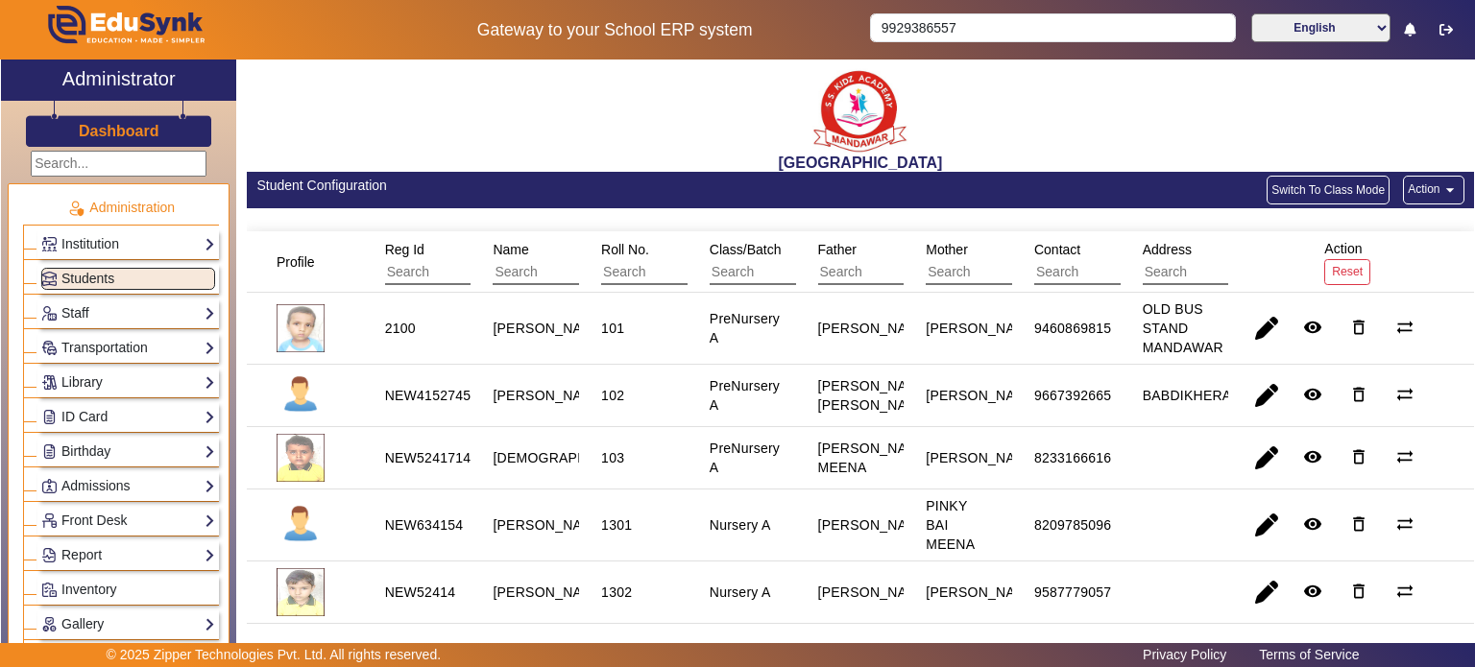
click at [139, 138] on h3 "Dashboard" at bounding box center [119, 131] width 81 height 18
